Goal: Share content: Share content

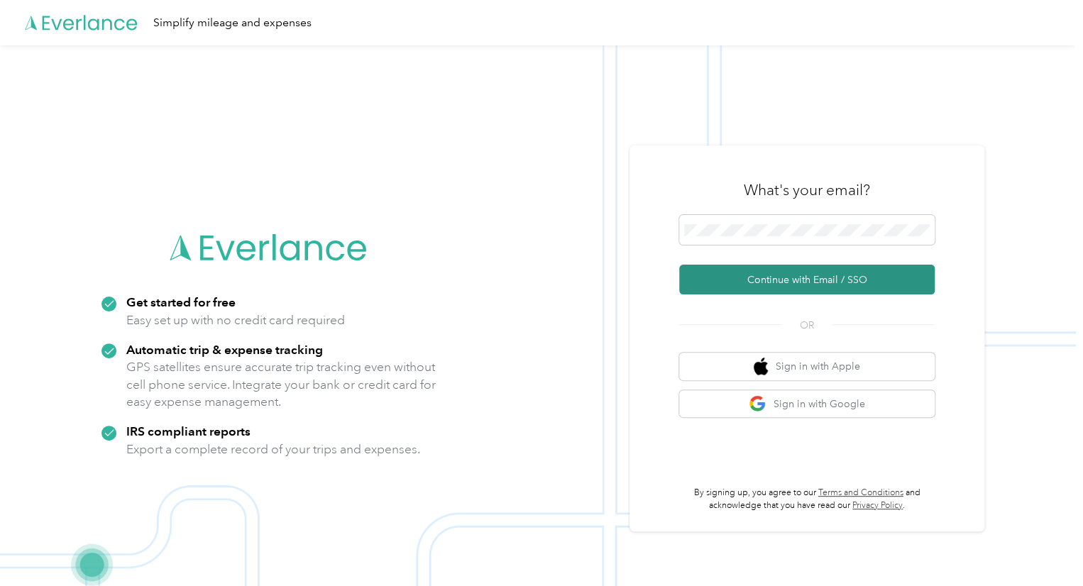
click at [756, 287] on button "Continue with Email / SSO" at bounding box center [806, 280] width 255 height 30
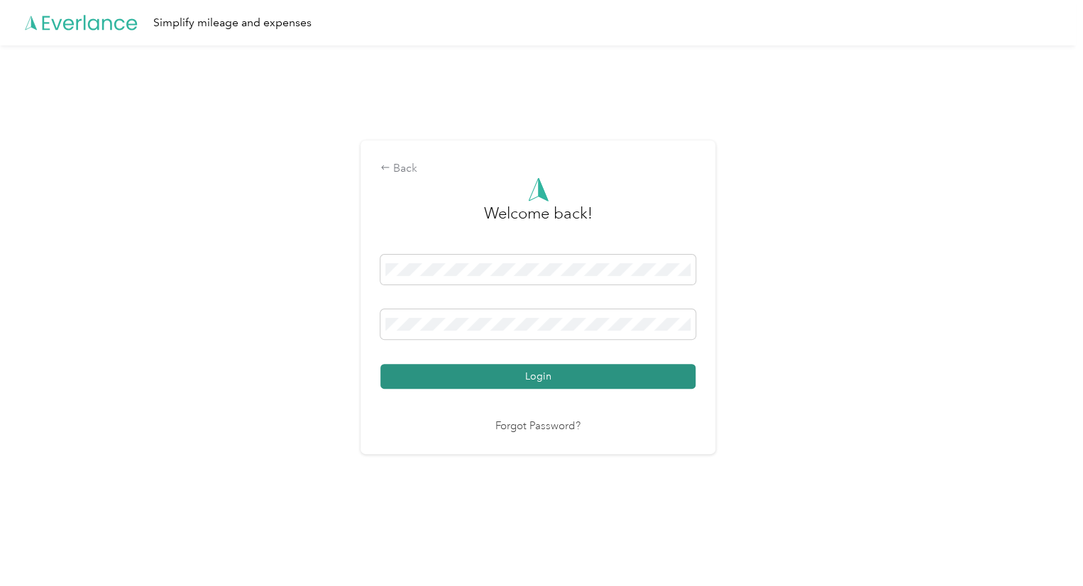
click at [576, 370] on button "Login" at bounding box center [537, 376] width 315 height 25
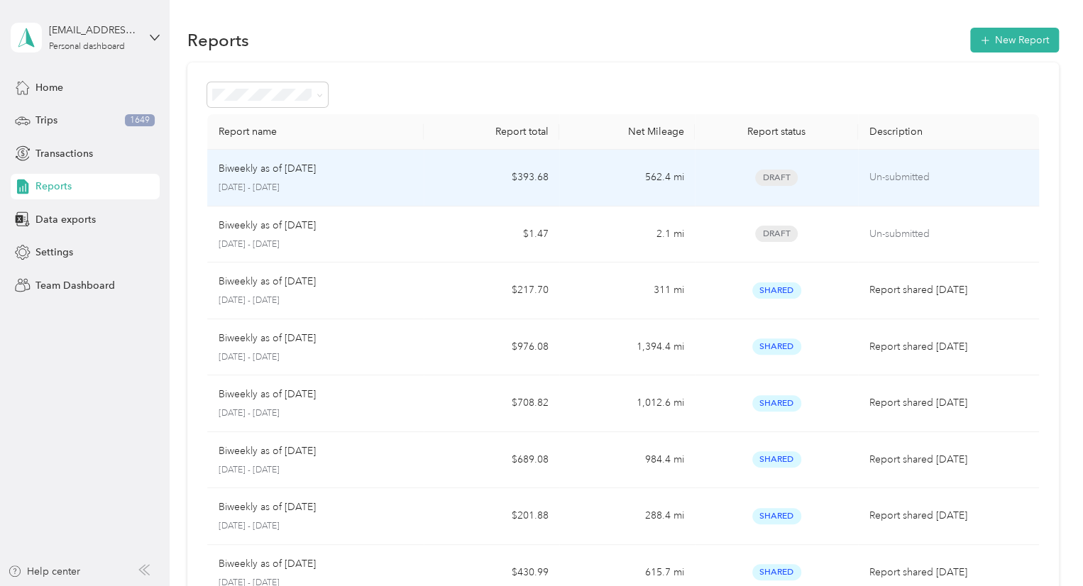
click at [783, 174] on span "Draft" at bounding box center [776, 178] width 43 height 16
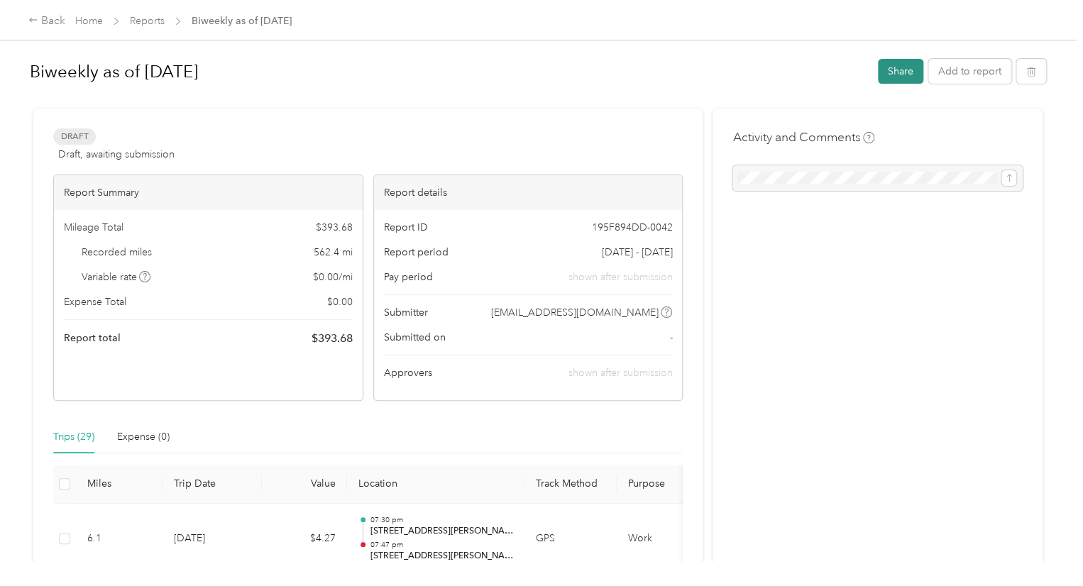
click at [907, 70] on button "Share" at bounding box center [900, 71] width 45 height 25
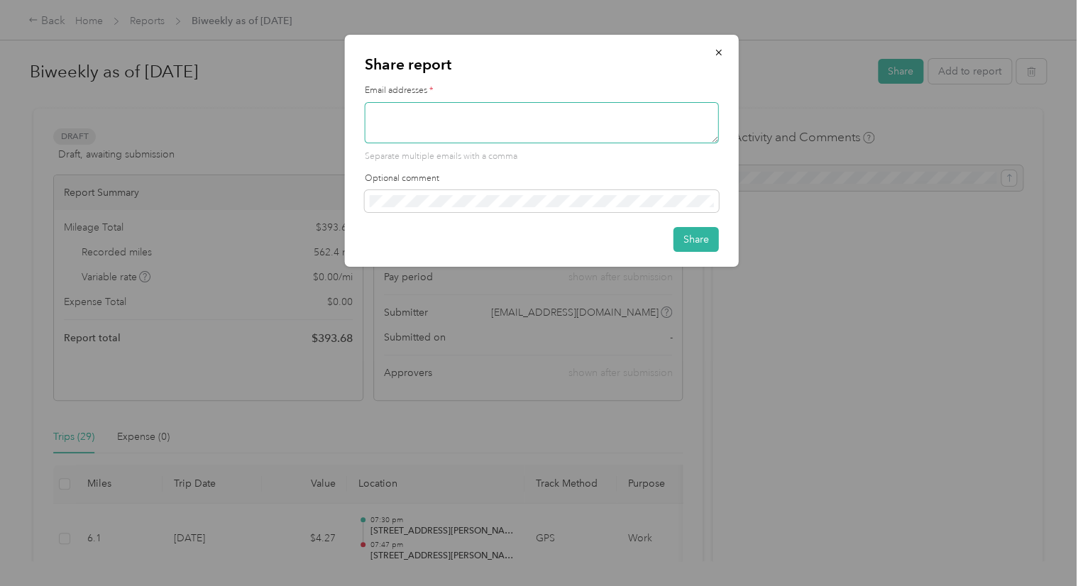
click at [580, 126] on textarea at bounding box center [542, 122] width 354 height 41
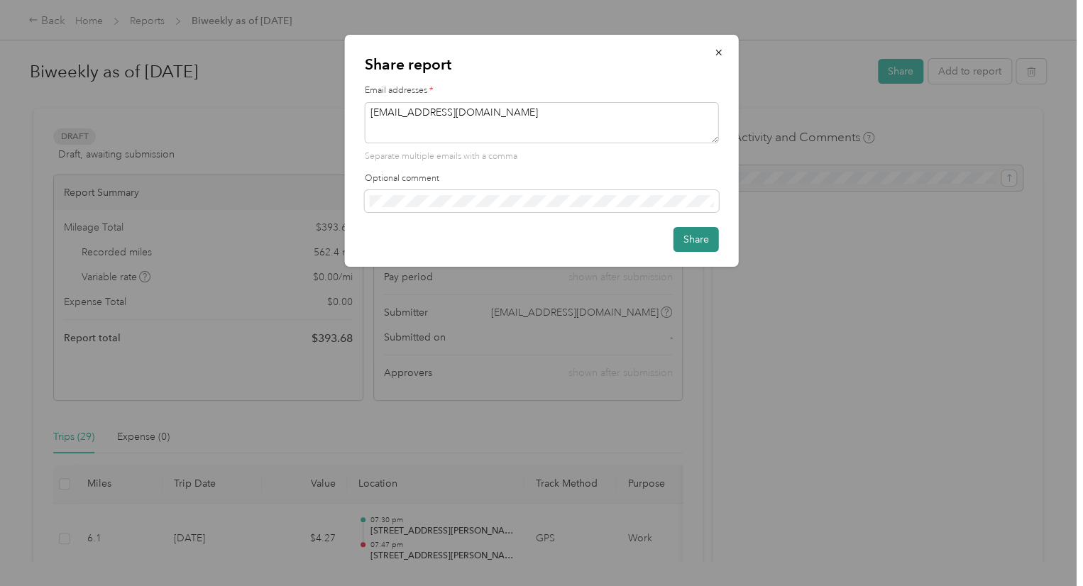
type textarea "[EMAIL_ADDRESS][DOMAIN_NAME]"
click at [702, 245] on button "Share" at bounding box center [695, 239] width 45 height 25
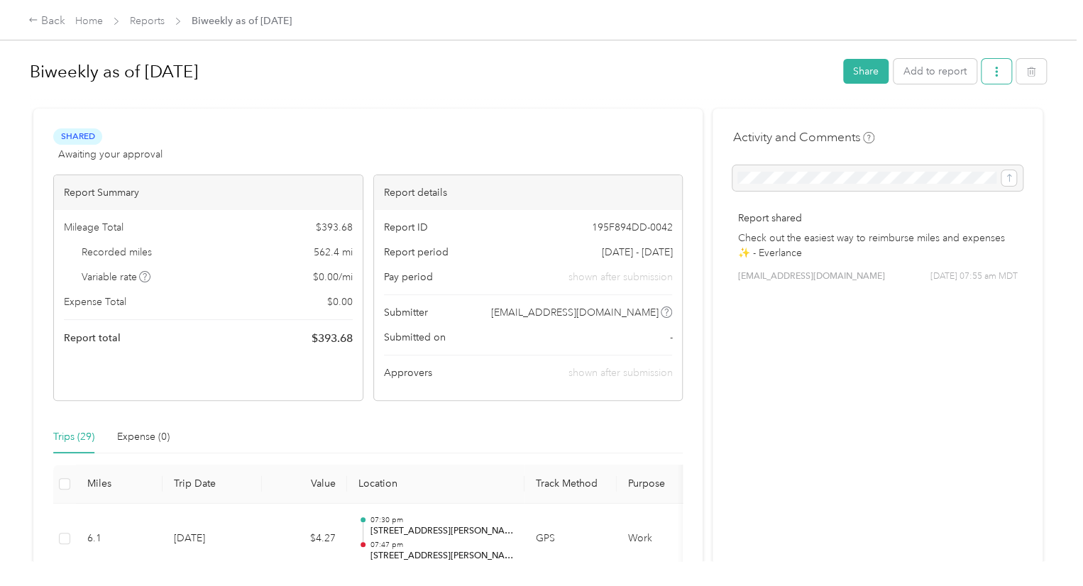
click at [996, 69] on icon "button" at bounding box center [996, 72] width 10 height 10
click at [943, 102] on span "Copy share link" at bounding box center [964, 98] width 70 height 15
click at [993, 71] on icon "button" at bounding box center [996, 72] width 10 height 10
click at [917, 122] on icon at bounding box center [919, 123] width 10 height 10
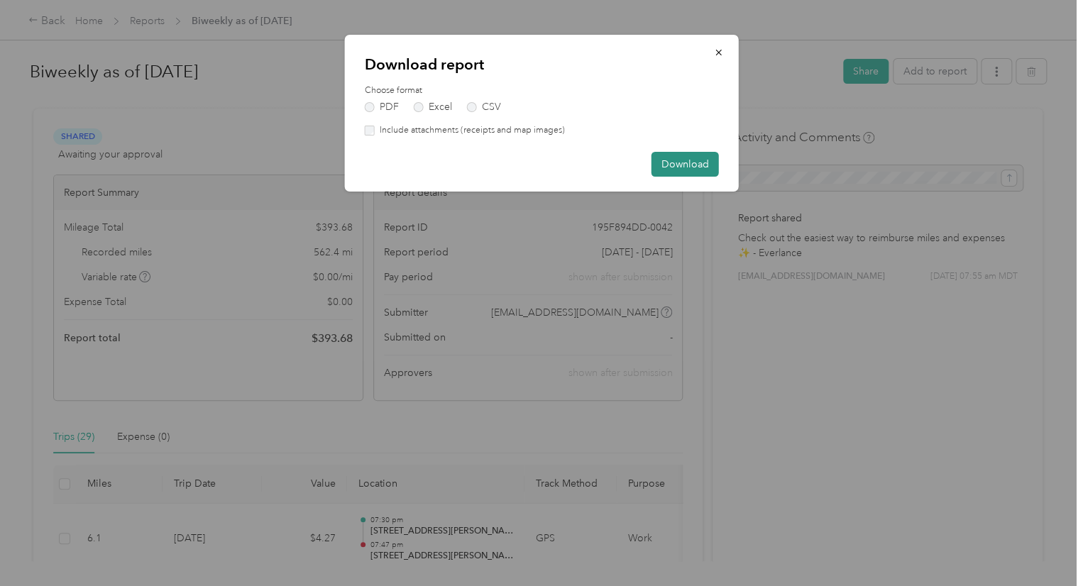
click at [688, 157] on button "Download" at bounding box center [684, 164] width 67 height 25
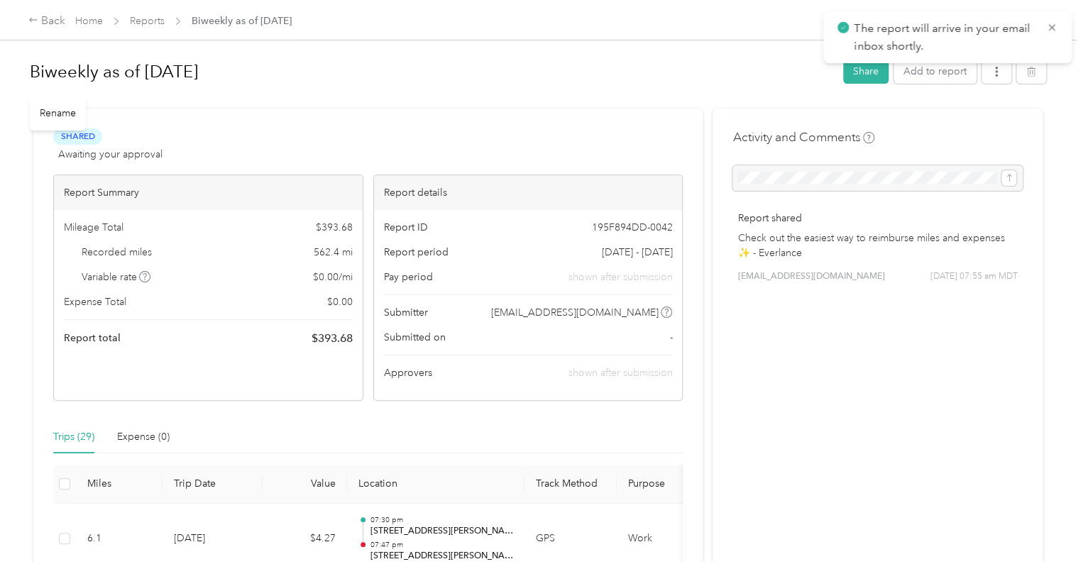
click at [663, 80] on h1 "Biweekly as of [DATE]" at bounding box center [431, 72] width 803 height 34
